Goal: Information Seeking & Learning: Find specific fact

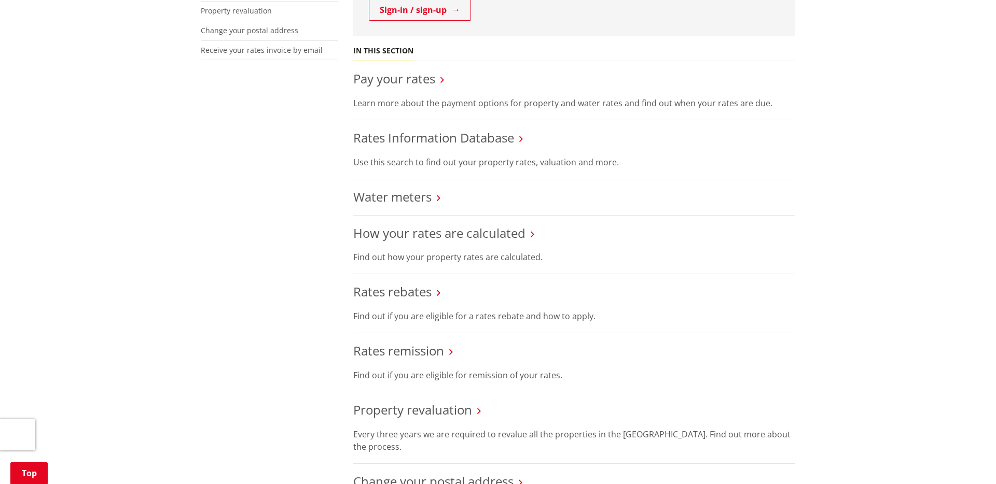
scroll to position [349, 0]
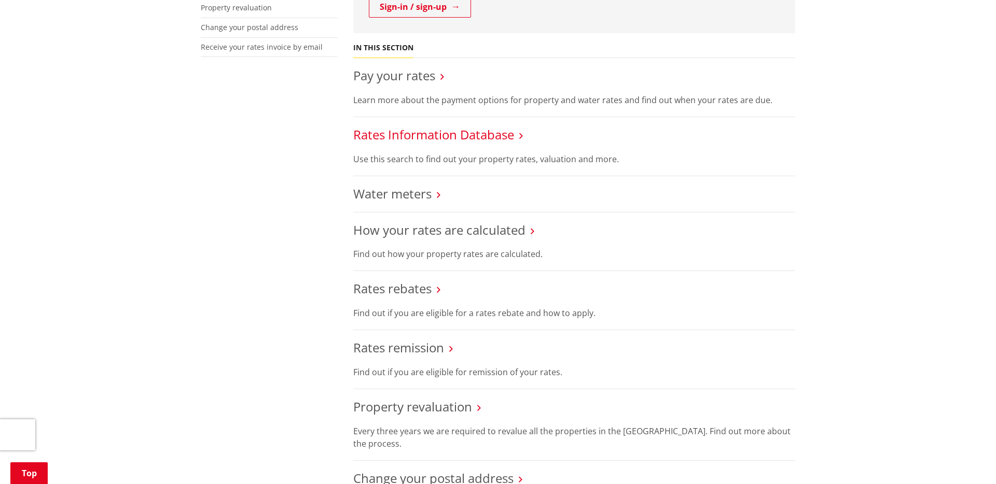
click at [444, 135] on link "Rates Information Database" at bounding box center [433, 134] width 161 height 17
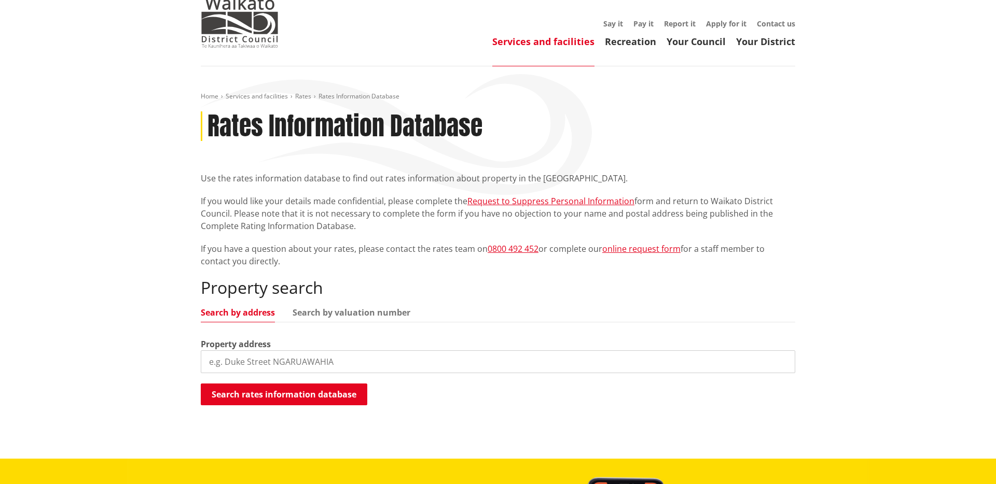
scroll to position [52, 0]
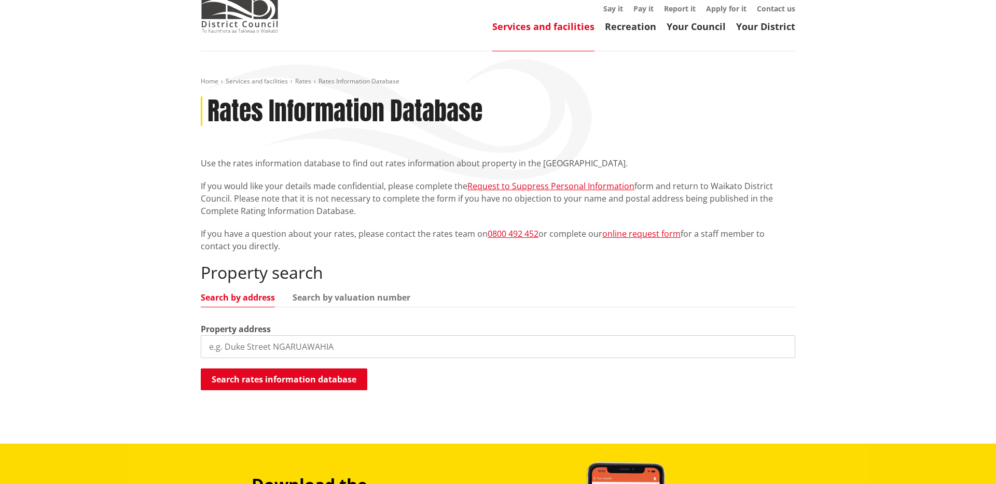
click at [310, 349] on input "search" at bounding box center [498, 347] width 594 height 23
type input "1 regina street"
click at [292, 382] on button "Search rates information database" at bounding box center [284, 380] width 167 height 22
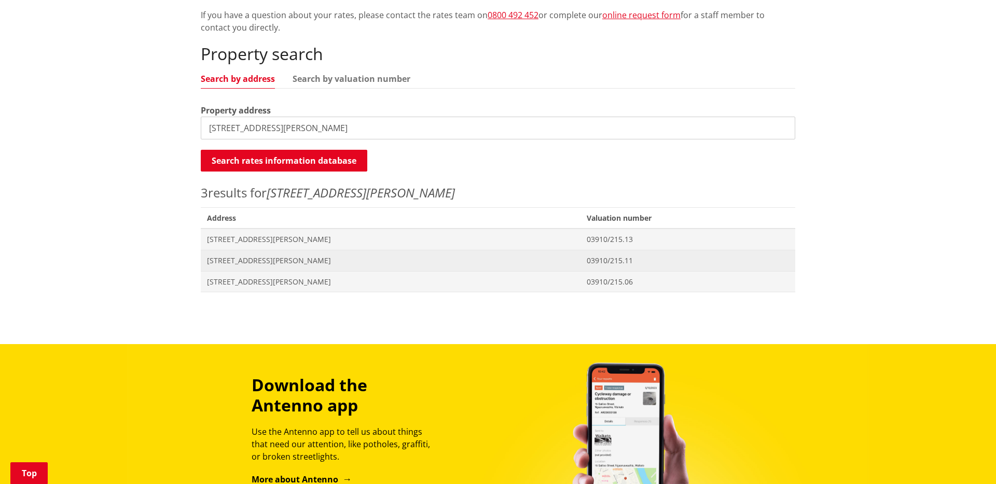
scroll to position [272, 0]
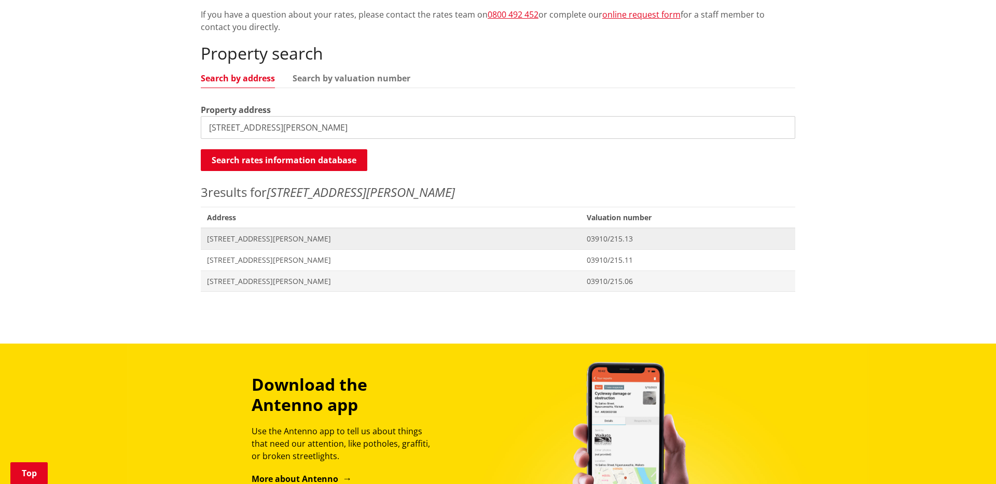
click at [234, 240] on span "[STREET_ADDRESS][PERSON_NAME]" at bounding box center [390, 239] width 367 height 10
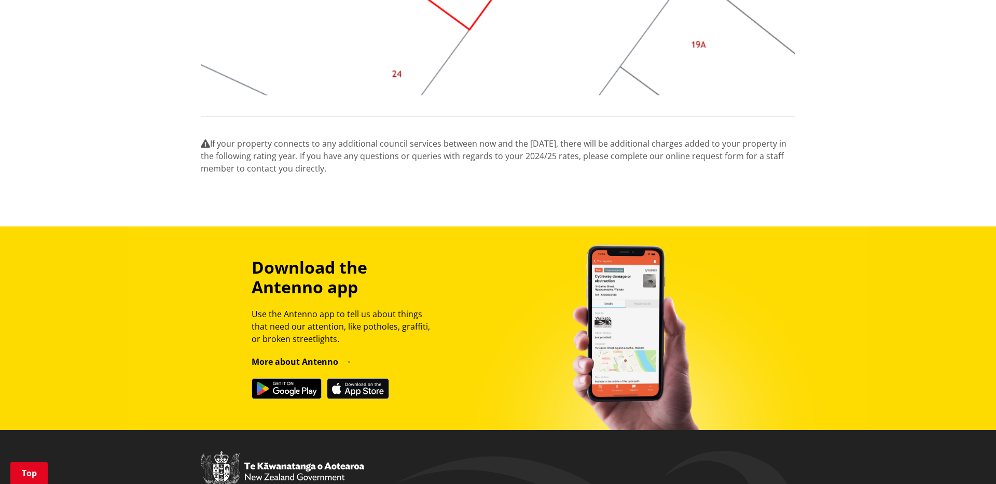
scroll to position [1326, 0]
